Goal: Task Accomplishment & Management: Use online tool/utility

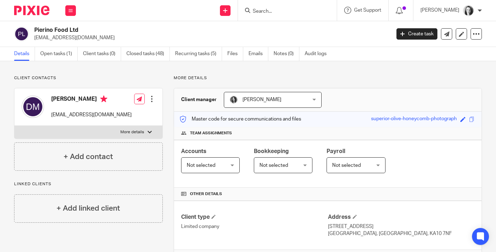
scroll to position [139, 0]
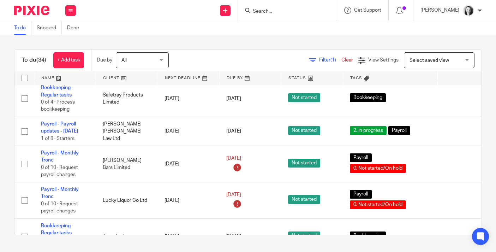
scroll to position [222, 0]
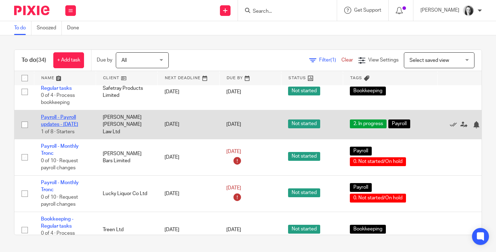
click at [64, 122] on link "Payroll - Payroll updates - [DATE]" at bounding box center [59, 121] width 37 height 12
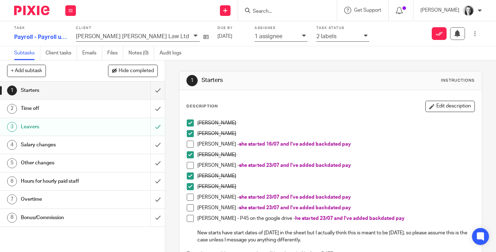
scroll to position [48, 0]
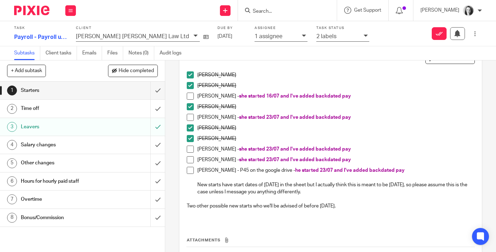
click at [140, 108] on div "Time off" at bounding box center [82, 108] width 123 height 11
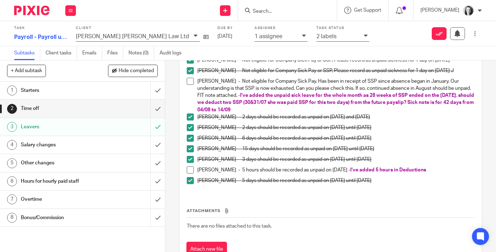
scroll to position [168, 0]
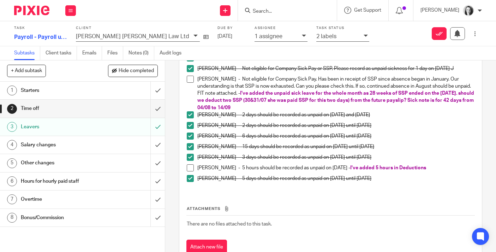
click at [76, 132] on h1 "Leavers" at bounding box center [62, 126] width 82 height 11
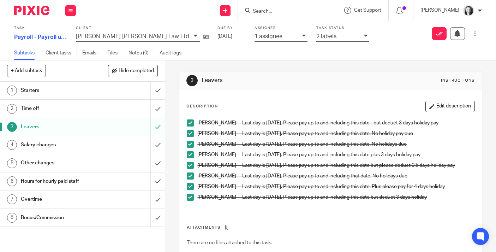
click at [79, 150] on link "4 Salary changes" at bounding box center [75, 145] width 150 height 18
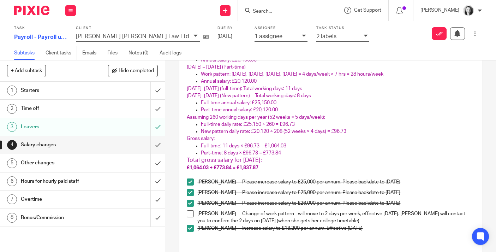
scroll to position [219, 0]
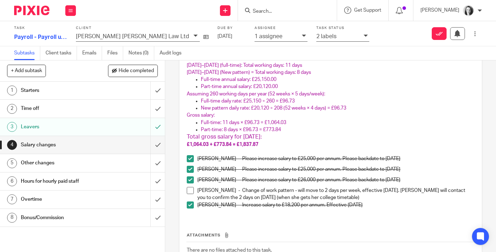
click at [192, 190] on span at bounding box center [190, 190] width 7 height 7
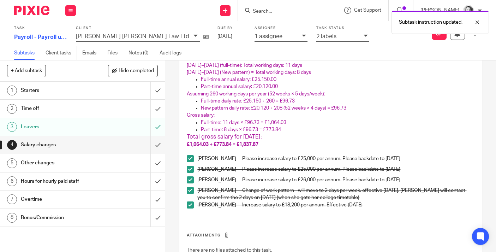
click at [93, 167] on h1 "Other changes" at bounding box center [62, 163] width 82 height 11
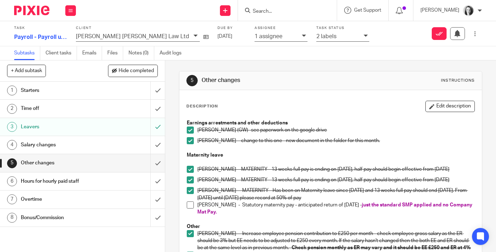
click at [103, 146] on div "Salary changes" at bounding box center [82, 145] width 123 height 11
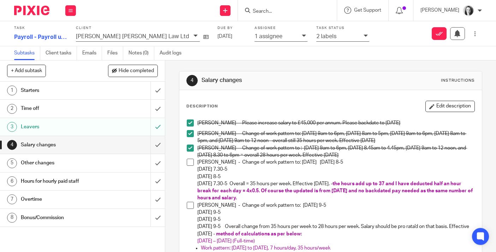
click at [105, 161] on div "Other changes" at bounding box center [82, 163] width 123 height 11
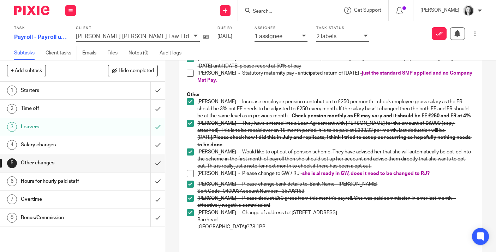
scroll to position [132, 0]
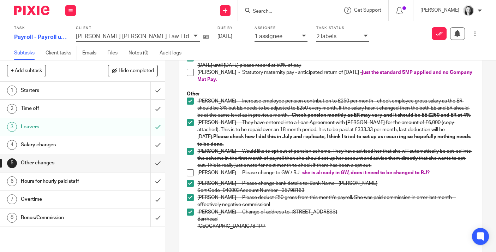
click at [94, 182] on h1 "Hours for hourly paid staff" at bounding box center [62, 181] width 82 height 11
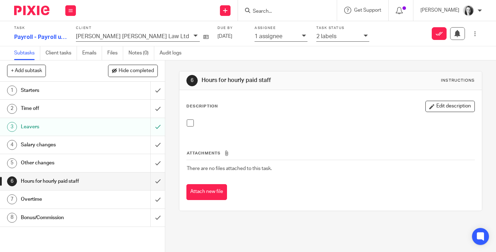
click at [91, 198] on h1 "Overtime" at bounding box center [62, 199] width 82 height 11
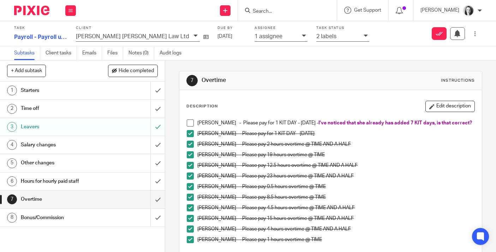
scroll to position [90, 0]
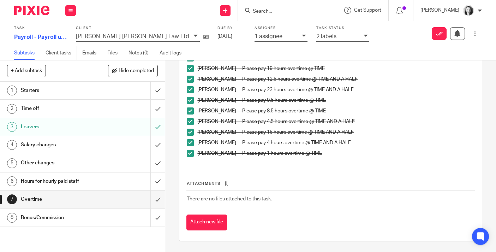
click at [98, 215] on h1 "Bonus/Commission" at bounding box center [62, 217] width 82 height 11
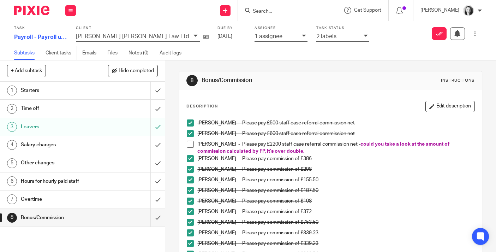
click at [255, 35] on div "1 assignee" at bounding box center [281, 37] width 53 height 10
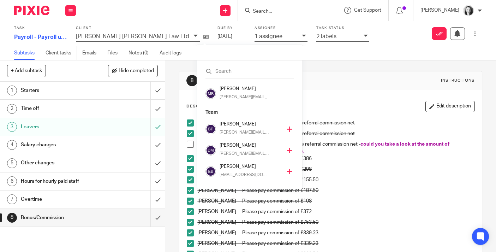
click at [287, 128] on icon at bounding box center [289, 128] width 5 height 5
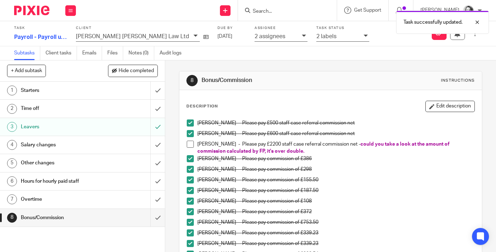
click at [316, 36] on div "2 labels" at bounding box center [342, 37] width 53 height 10
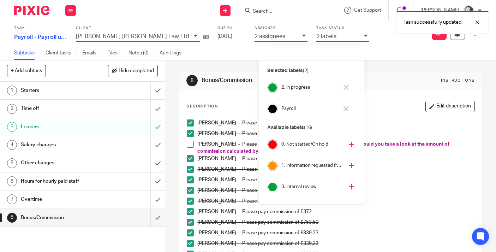
click at [349, 187] on icon at bounding box center [351, 186] width 5 height 5
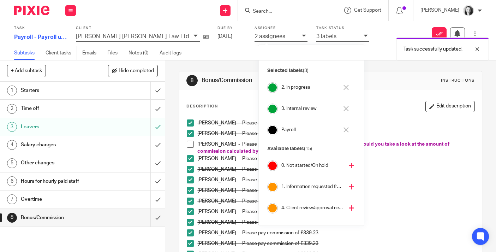
click at [345, 89] on icon at bounding box center [346, 87] width 5 height 5
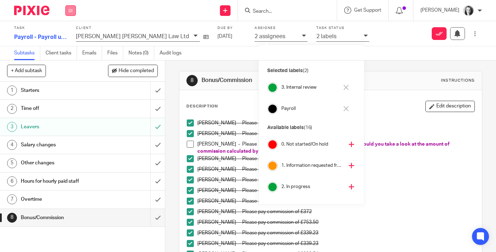
click at [71, 9] on icon at bounding box center [71, 10] width 4 height 4
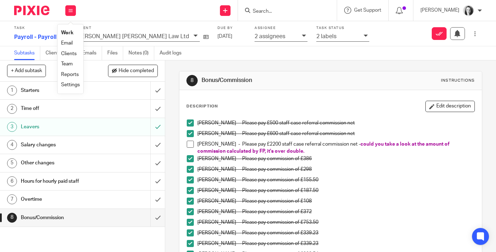
click at [70, 33] on link "Work" at bounding box center [67, 32] width 12 height 5
